Goal: Task Accomplishment & Management: Use online tool/utility

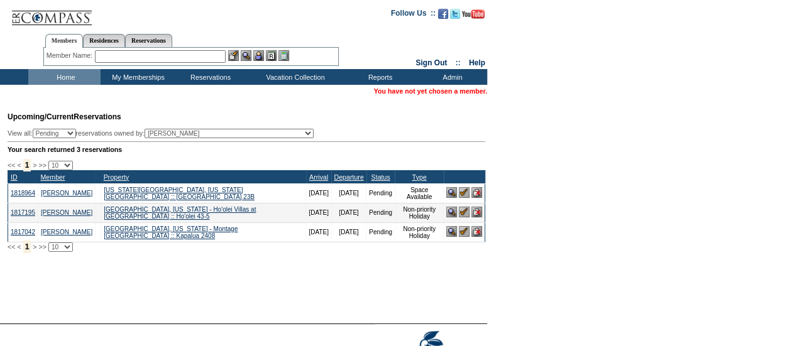
click at [207, 58] on input "text" at bounding box center [160, 56] width 131 height 13
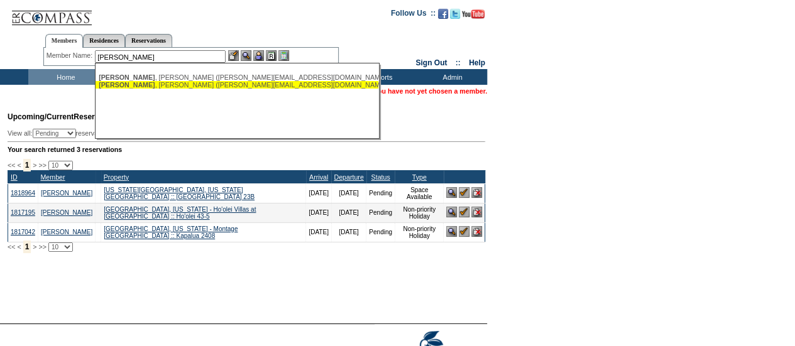
click at [196, 86] on div "Urschel , Harold (harold@crowleycarter.com)" at bounding box center [237, 85] width 277 height 8
type input "Urschel, Harold (harold@crowleycarter.com)"
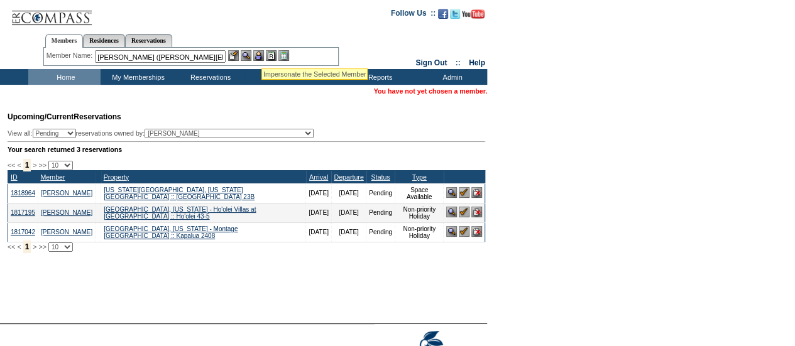
click at [261, 53] on img at bounding box center [258, 55] width 11 height 11
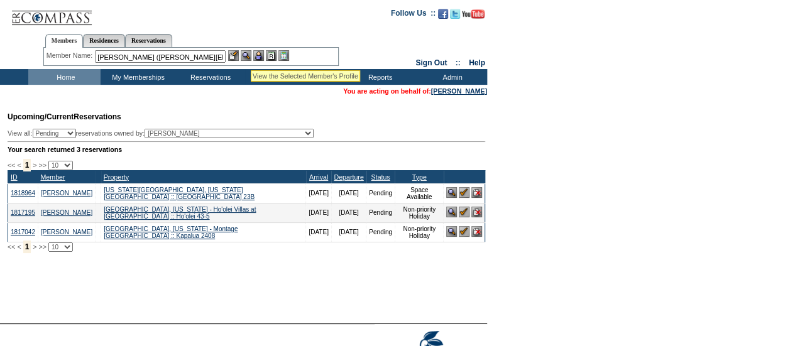
click at [249, 55] on img at bounding box center [246, 55] width 11 height 11
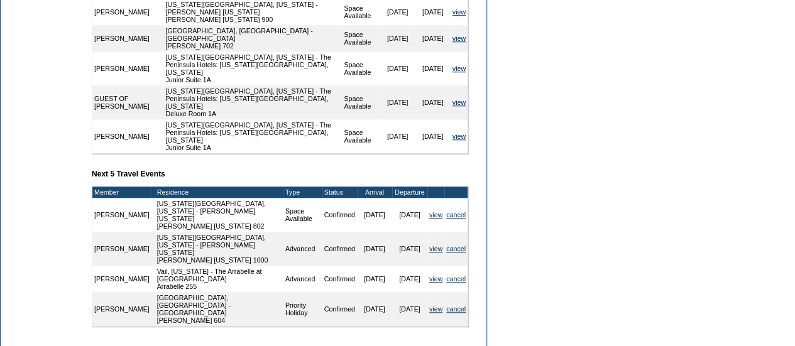
scroll to position [515, 0]
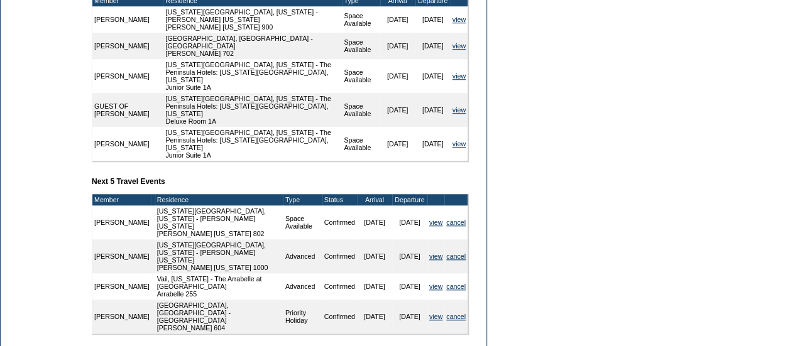
drag, startPoint x: 229, startPoint y: 143, endPoint x: 568, endPoint y: 311, distance: 377.8
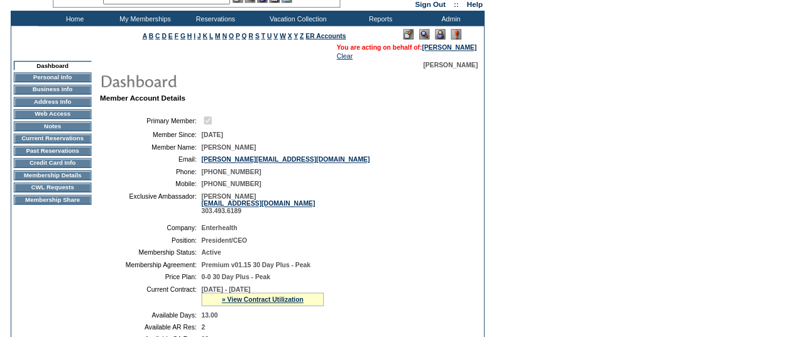
scroll to position [0, 0]
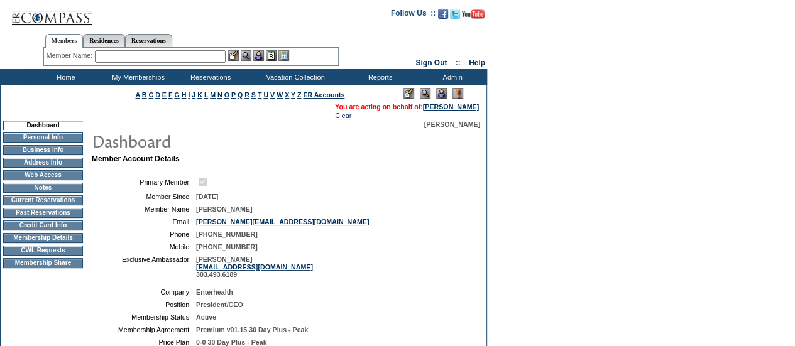
click at [199, 56] on input "text" at bounding box center [160, 56] width 131 height 13
type input "[PERSON_NAME]"
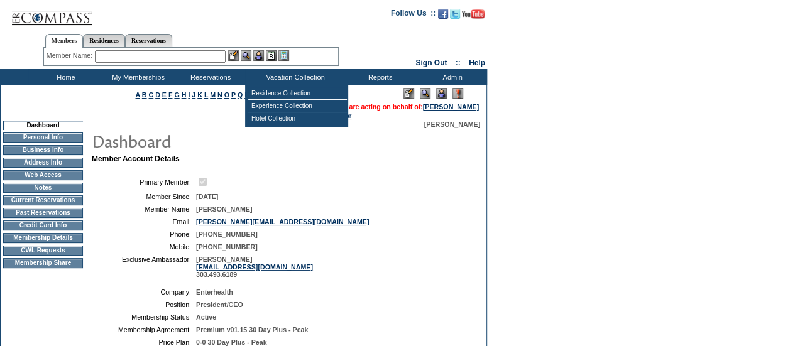
click at [195, 59] on input "text" at bounding box center [160, 56] width 131 height 13
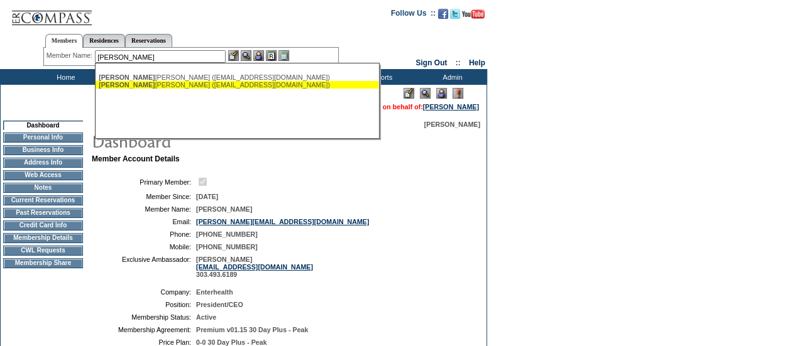
click at [169, 85] on div "[PERSON_NAME] gham, [PERSON_NAME] ([EMAIL_ADDRESS][DOMAIN_NAME])" at bounding box center [237, 85] width 277 height 8
type input "[PERSON_NAME] ([EMAIL_ADDRESS][DOMAIN_NAME])"
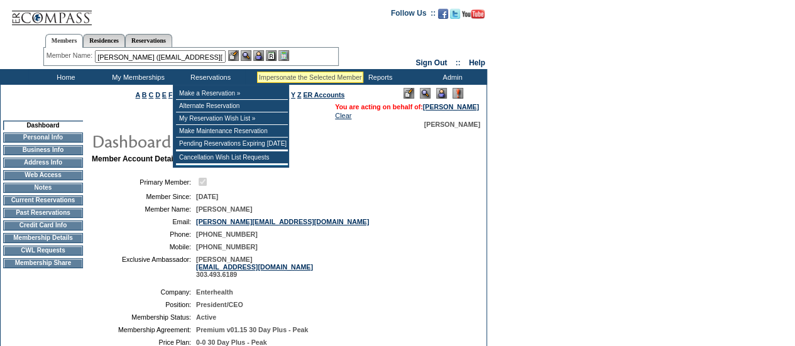
click at [259, 56] on img at bounding box center [258, 55] width 11 height 11
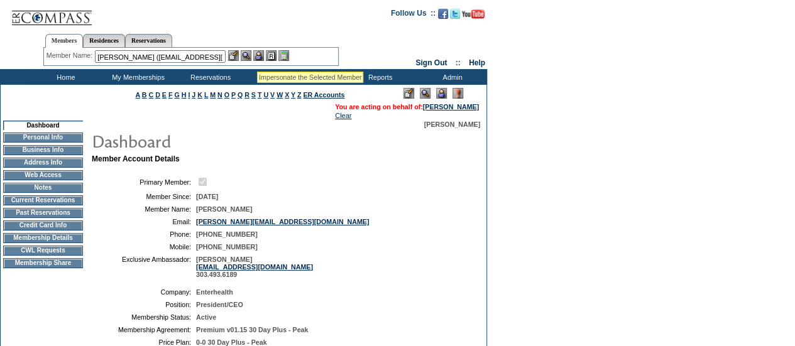
click at [251, 55] on img at bounding box center [246, 55] width 11 height 11
